Goal: Check status: Check status

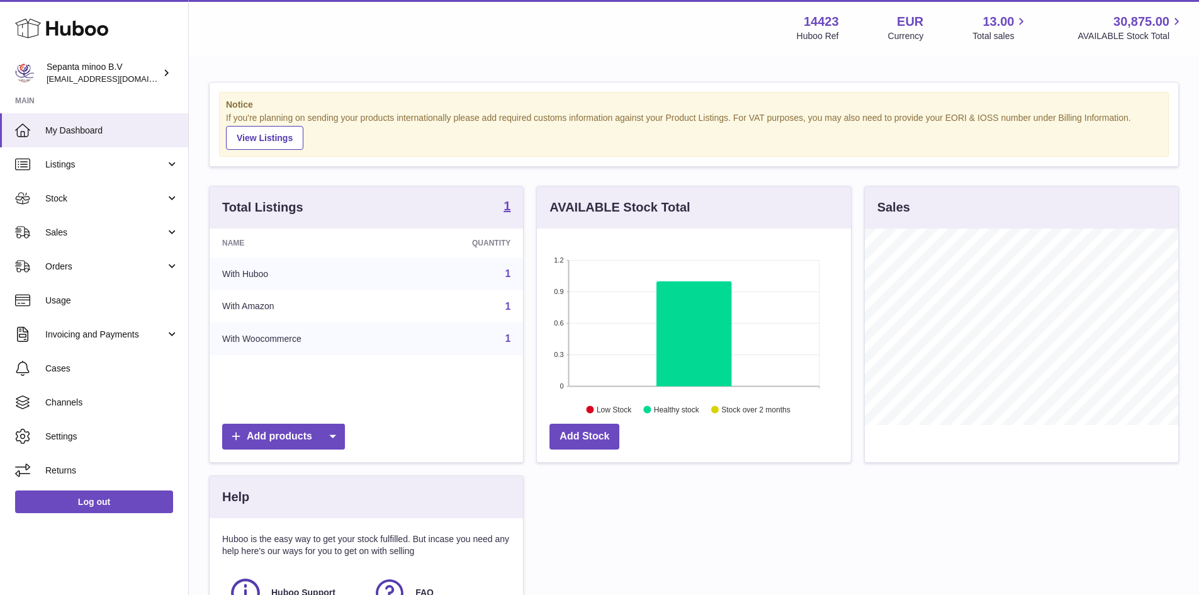
scroll to position [196, 314]
click at [92, 238] on span "Sales" at bounding box center [105, 232] width 120 height 12
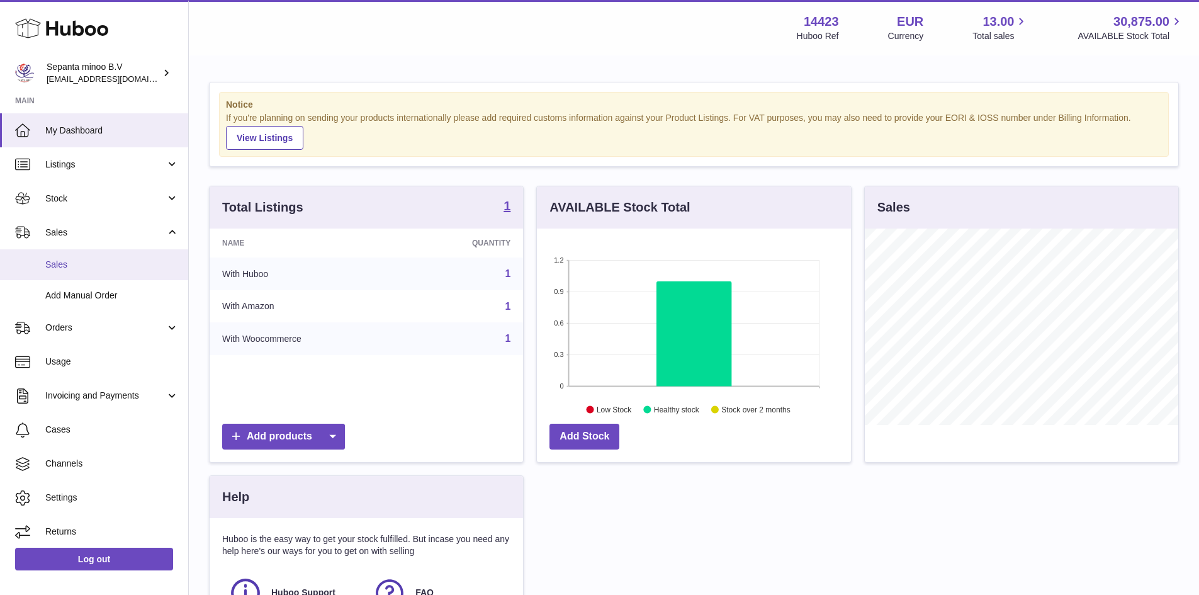
click at [87, 259] on span "Sales" at bounding box center [111, 265] width 133 height 12
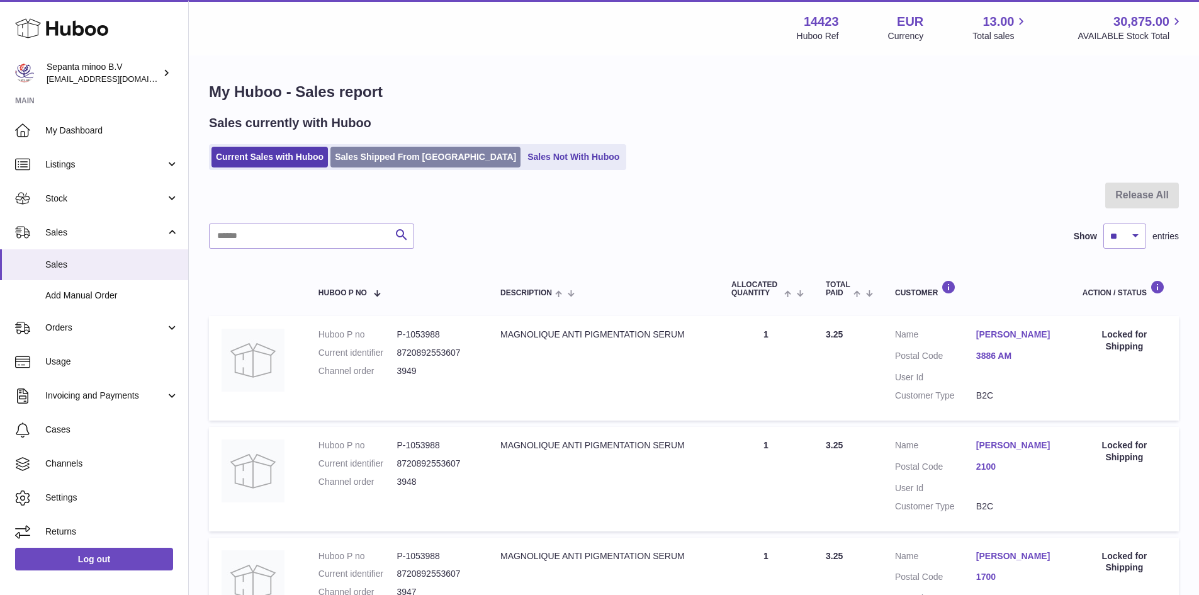
click at [350, 154] on link "Sales Shipped From [GEOGRAPHIC_DATA]" at bounding box center [425, 157] width 190 height 21
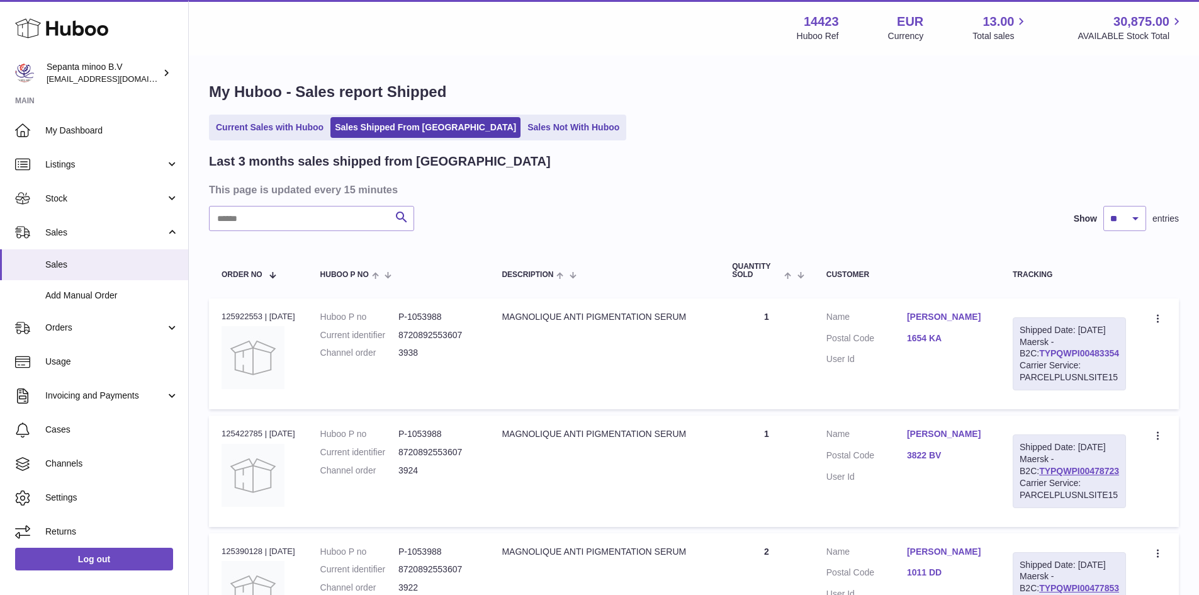
click at [1074, 358] on link "TYPQWPI00483354" at bounding box center [1079, 353] width 80 height 10
click at [291, 135] on link "Current Sales with Huboo" at bounding box center [269, 127] width 116 height 21
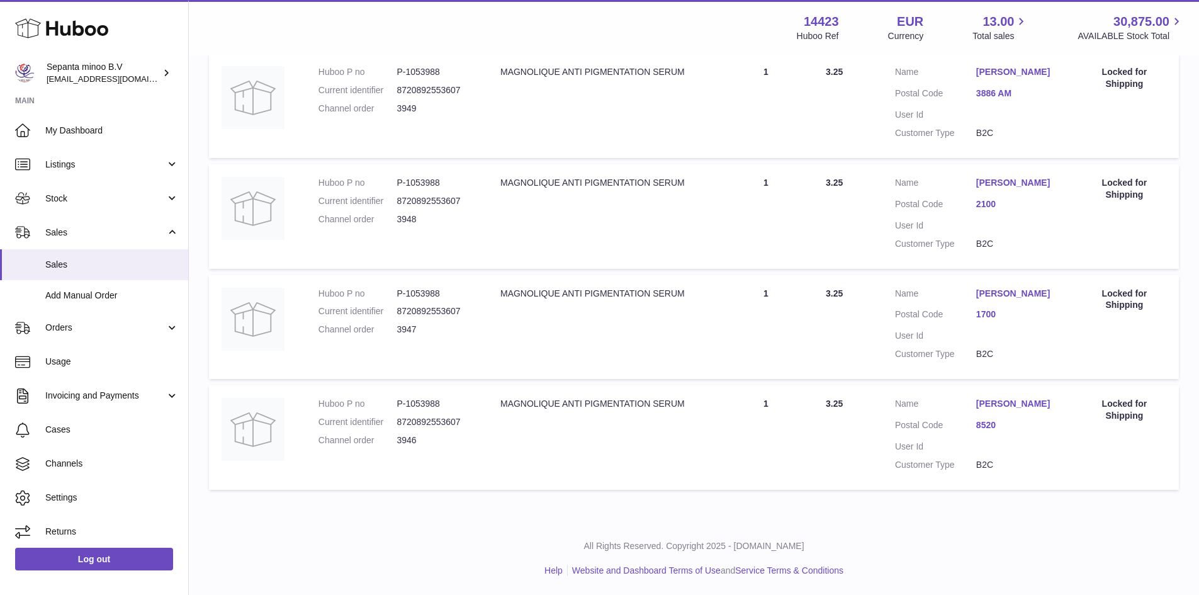
scroll to position [11, 0]
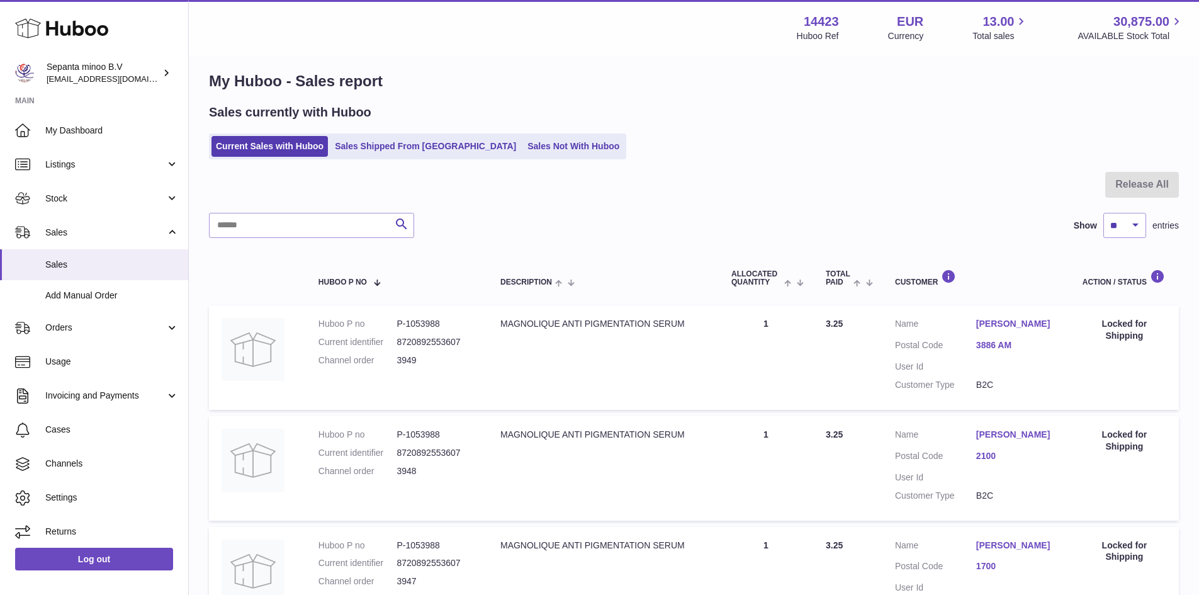
click at [179, 33] on div "Huboo" at bounding box center [94, 29] width 188 height 55
click at [393, 58] on div "My Huboo - Sales report Sales currently with Huboo Current Sales with Huboo Sal…" at bounding box center [694, 409] width 1010 height 727
